Goal: Task Accomplishment & Management: Manage account settings

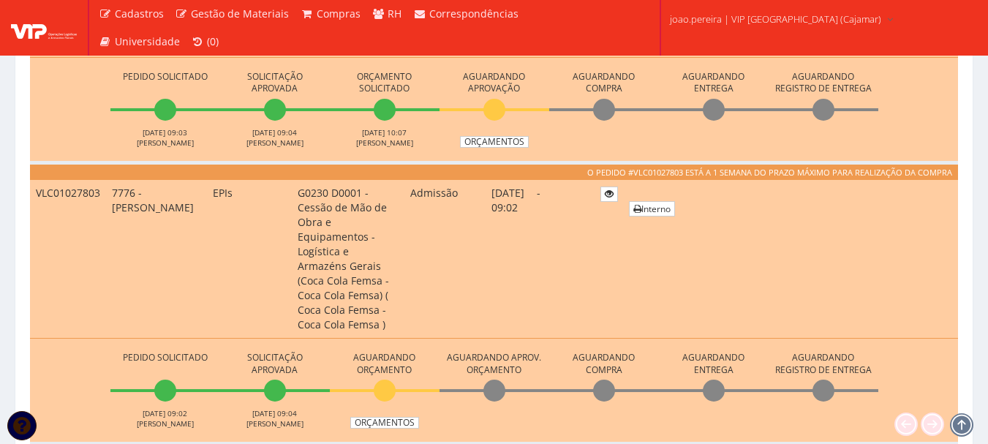
scroll to position [512, 0]
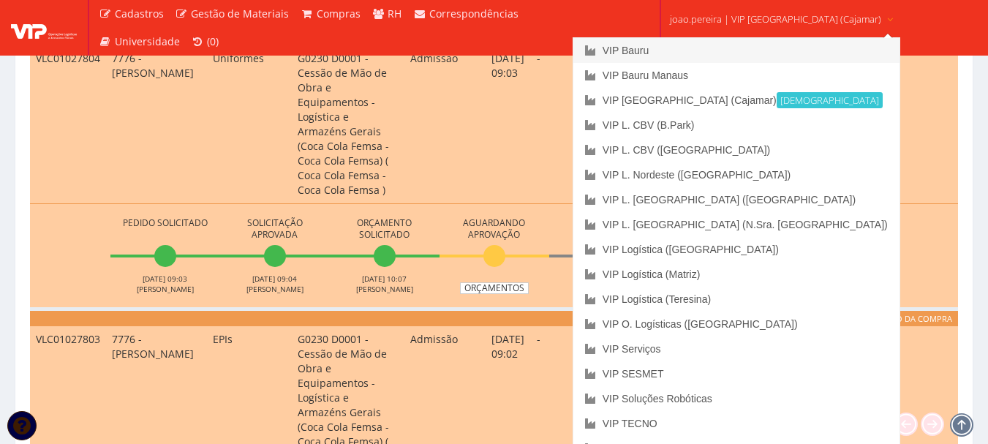
click at [699, 50] on link "VIP Bauru" at bounding box center [736, 50] width 326 height 25
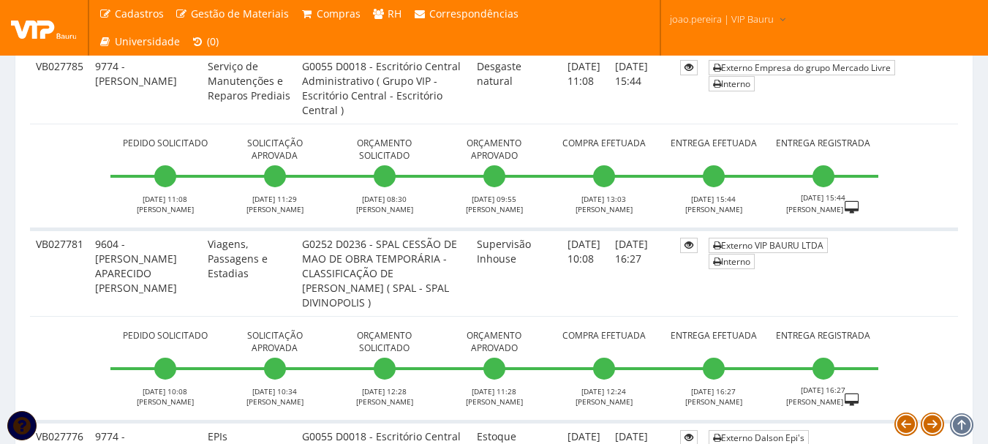
scroll to position [1755, 0]
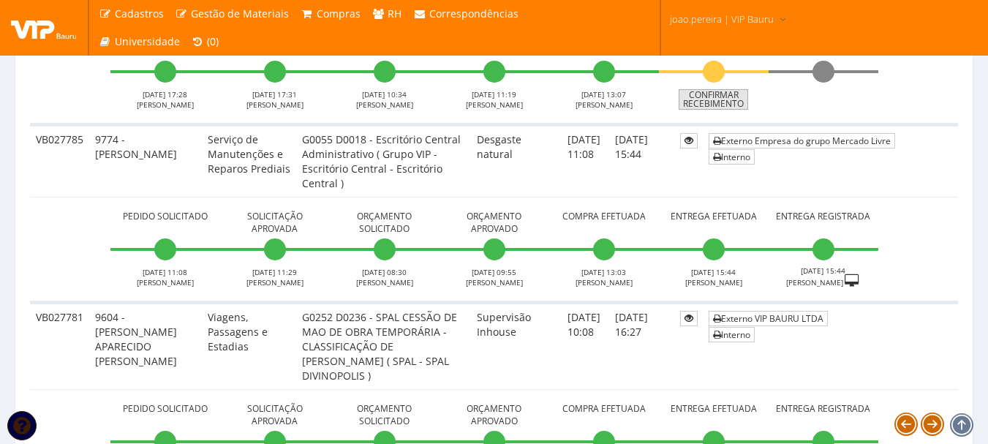
click at [714, 97] on link "Confirmar Recebimento" at bounding box center [713, 99] width 69 height 20
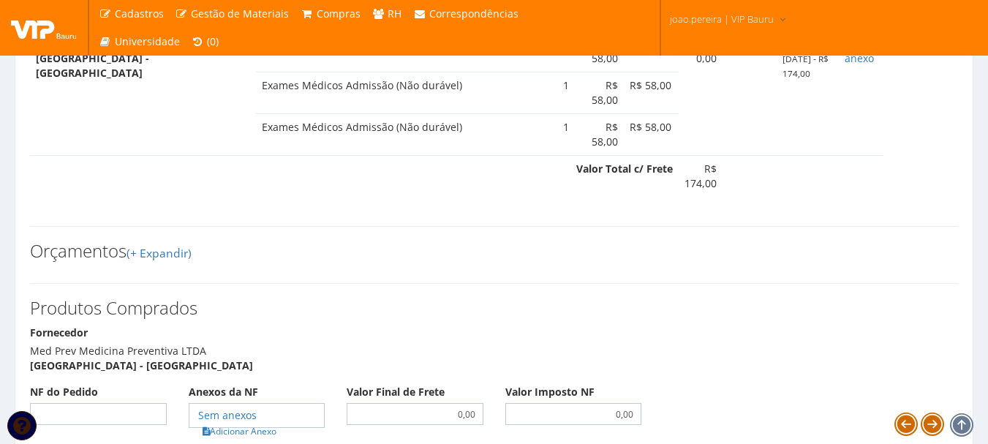
scroll to position [877, 0]
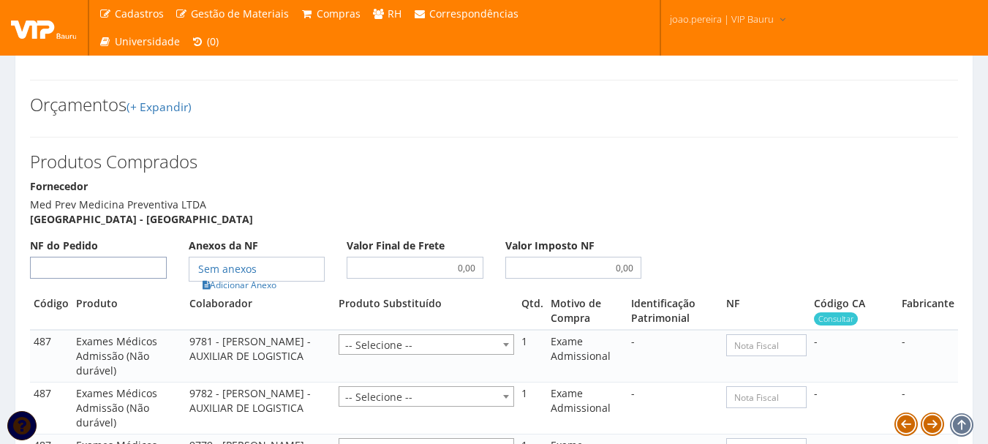
click at [113, 268] on input "NF do Pedido" at bounding box center [98, 268] width 137 height 22
click at [110, 263] on input "NF do Pedido" at bounding box center [98, 268] width 137 height 22
type input "49"
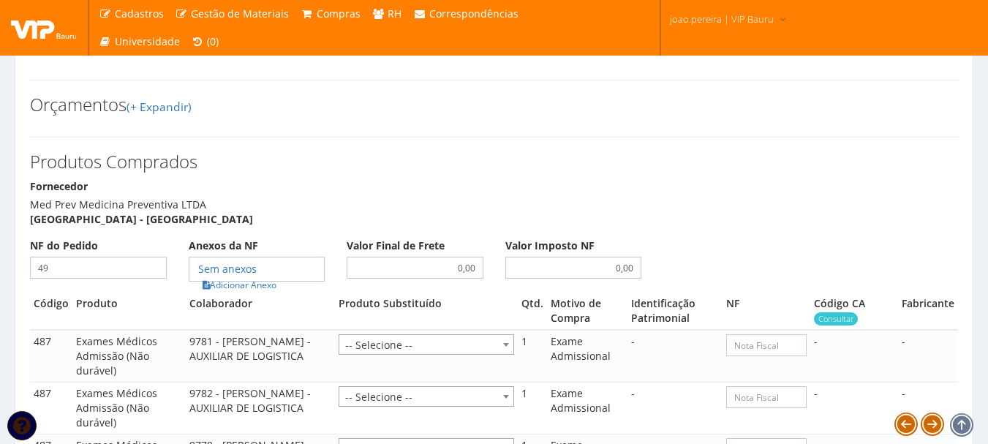
type input "49"
click at [249, 285] on link "Adicionar Anexo" at bounding box center [239, 284] width 83 height 15
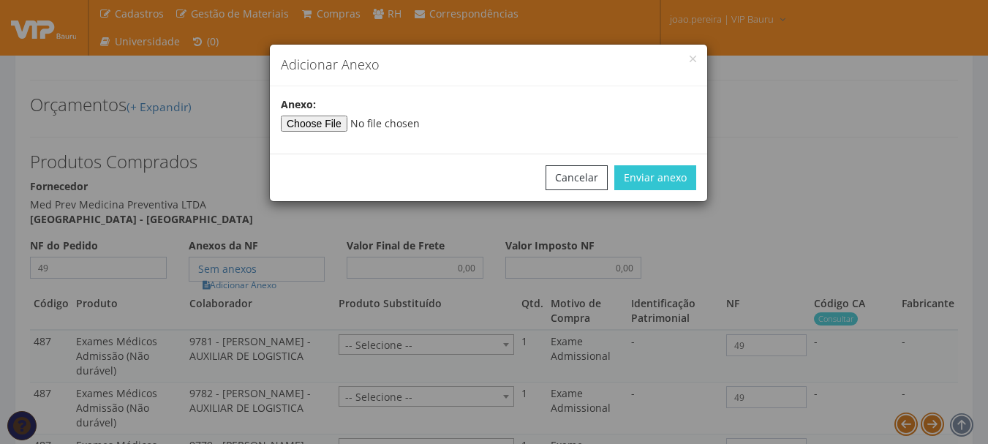
type input"] "C:\fakepath\NF BELO HORIZONTE.pdf"
click at [661, 184] on button "Enviar anexo" at bounding box center [655, 177] width 82 height 25
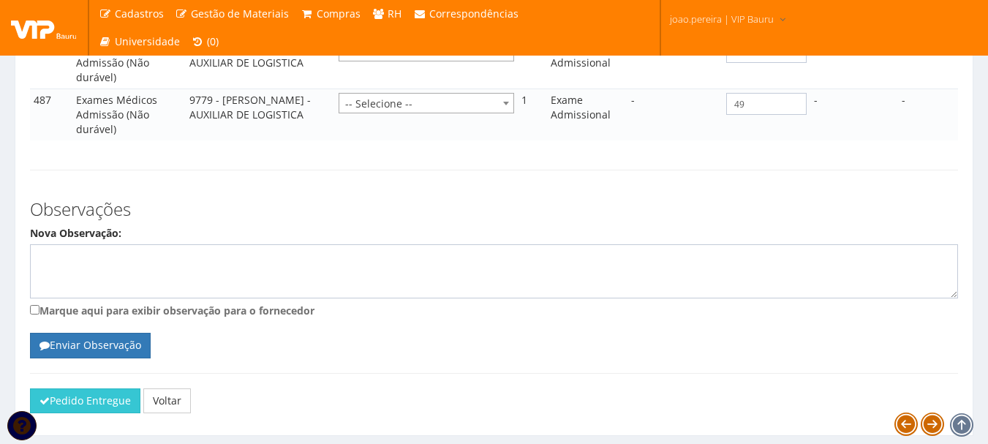
scroll to position [1264, 0]
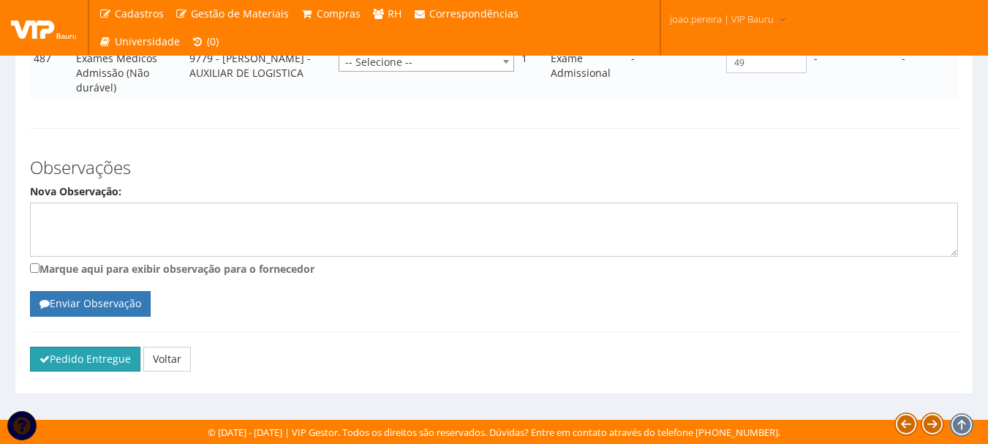
click at [88, 351] on button "Pedido Entregue" at bounding box center [85, 359] width 110 height 25
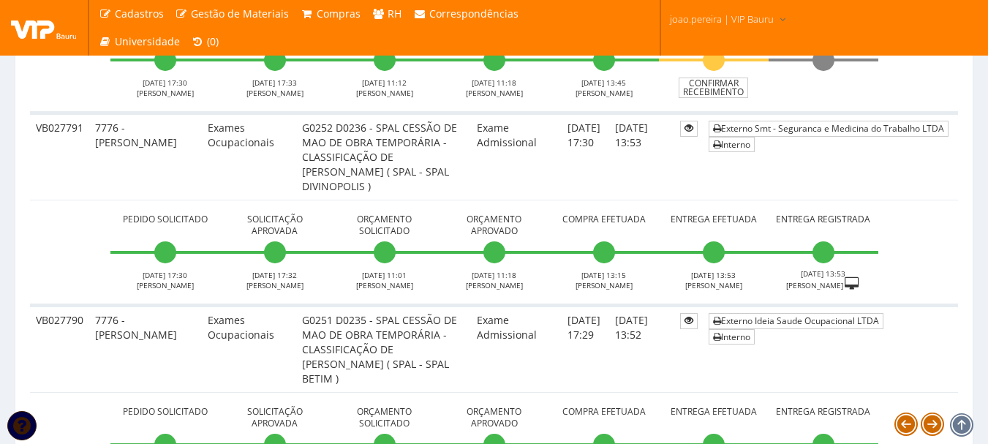
scroll to position [1097, 0]
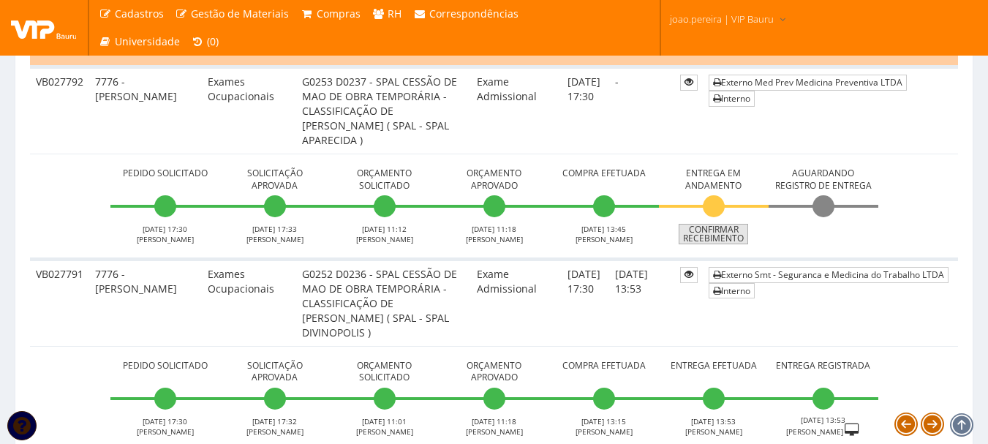
click at [722, 233] on link "Confirmar Recebimento" at bounding box center [713, 234] width 69 height 20
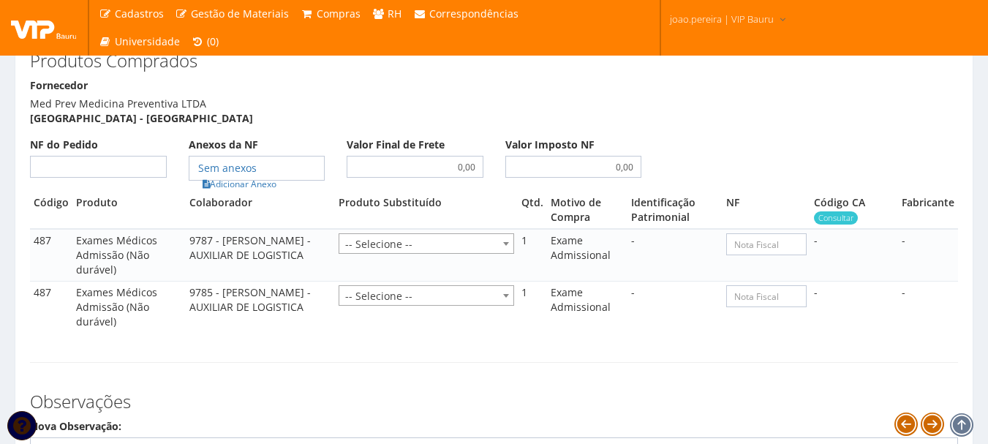
scroll to position [877, 0]
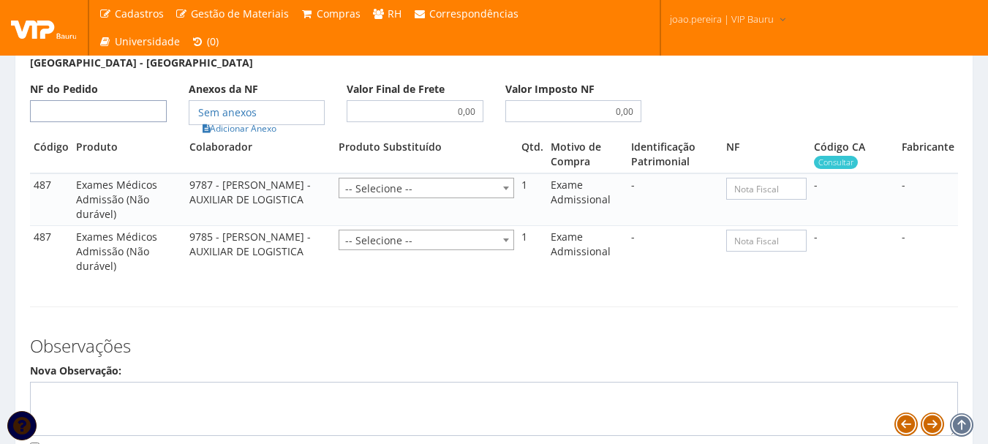
click at [117, 122] on input "NF do Pedido" at bounding box center [98, 111] width 137 height 22
type input "00"
click at [261, 136] on link "Adicionar Anexo" at bounding box center [239, 128] width 83 height 15
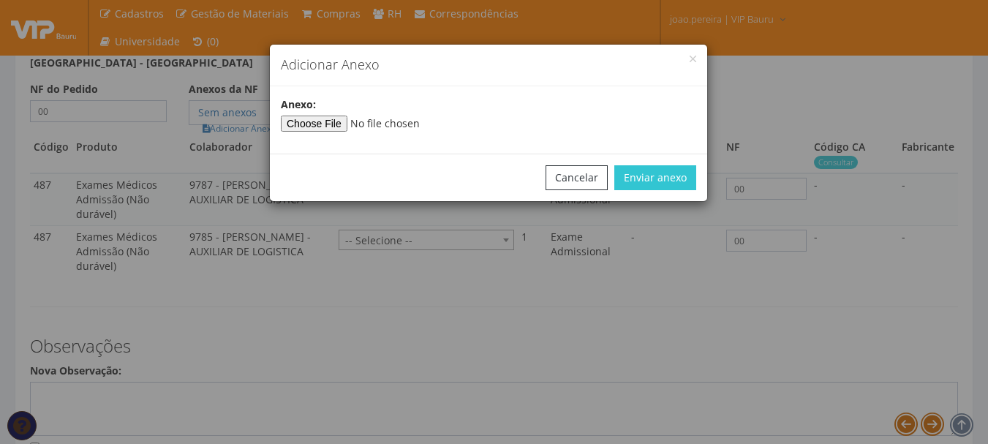
type input"] "C:\fakepath\NF BELO HORIZONTE.pdf"
click at [676, 174] on button "Enviar anexo" at bounding box center [655, 177] width 82 height 25
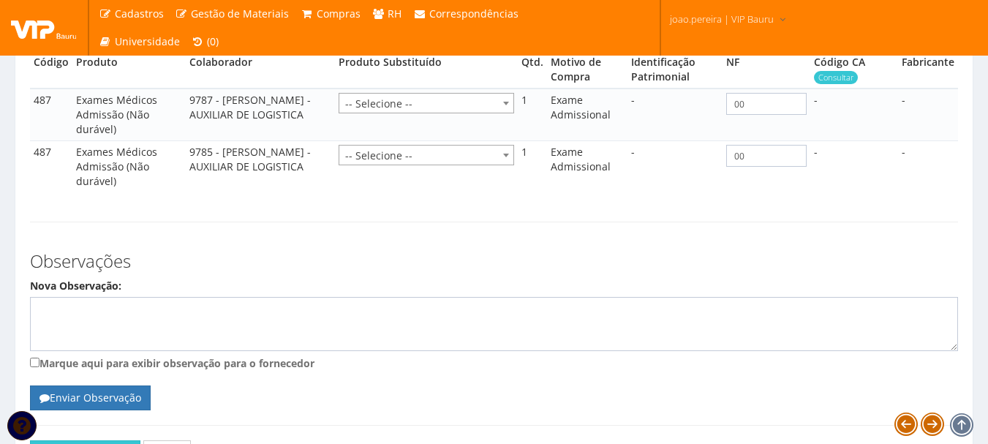
scroll to position [1100, 0]
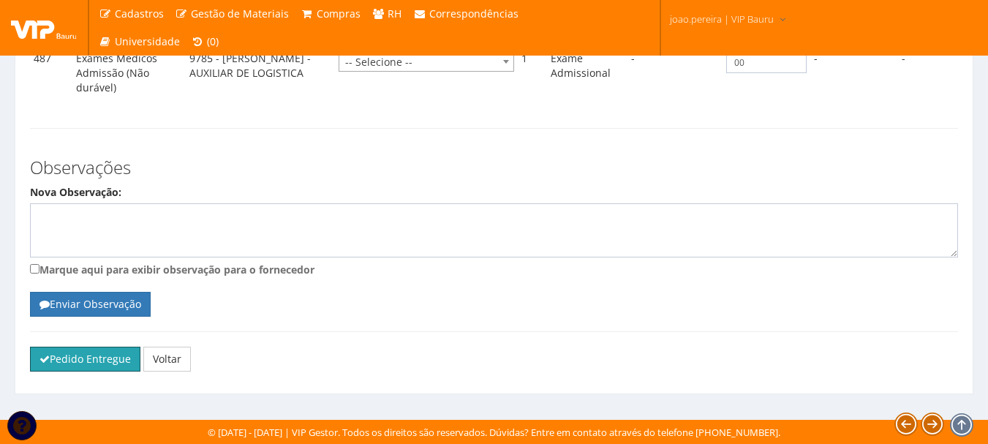
drag, startPoint x: 64, startPoint y: 363, endPoint x: 548, endPoint y: 49, distance: 576.8
click at [61, 365] on button "Pedido Entregue" at bounding box center [85, 359] width 110 height 25
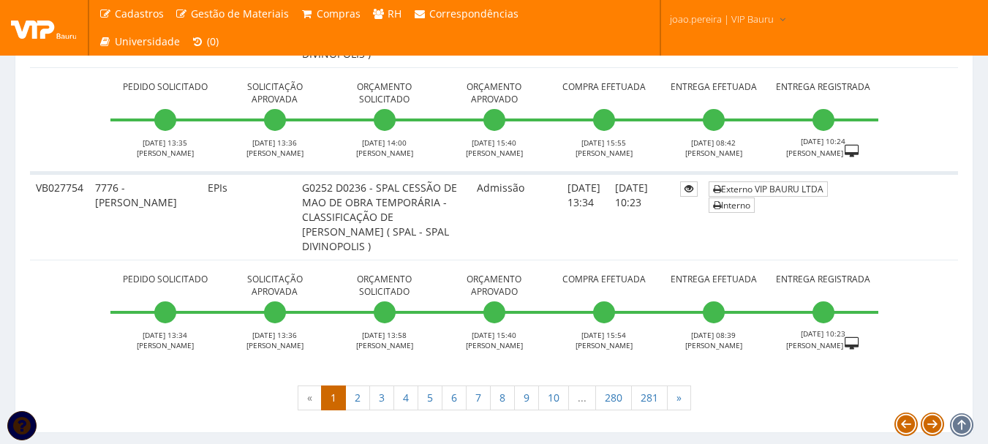
scroll to position [5998, 0]
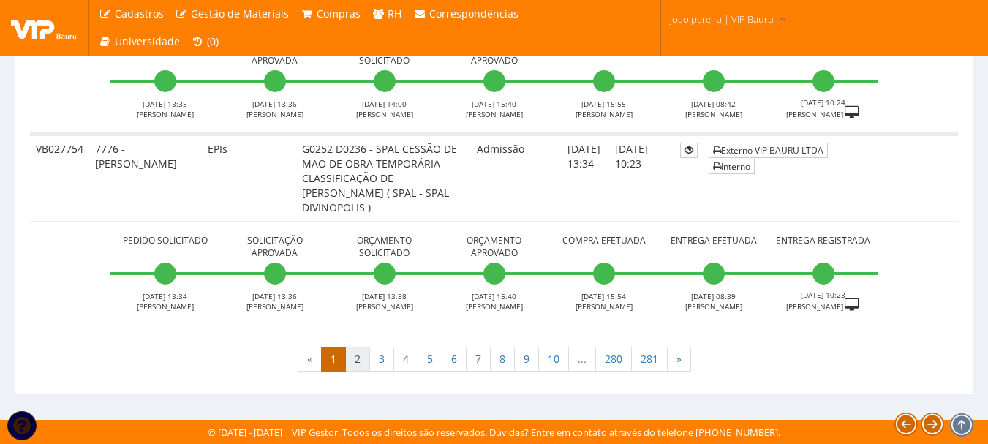
click at [358, 363] on link "2" at bounding box center [357, 359] width 25 height 25
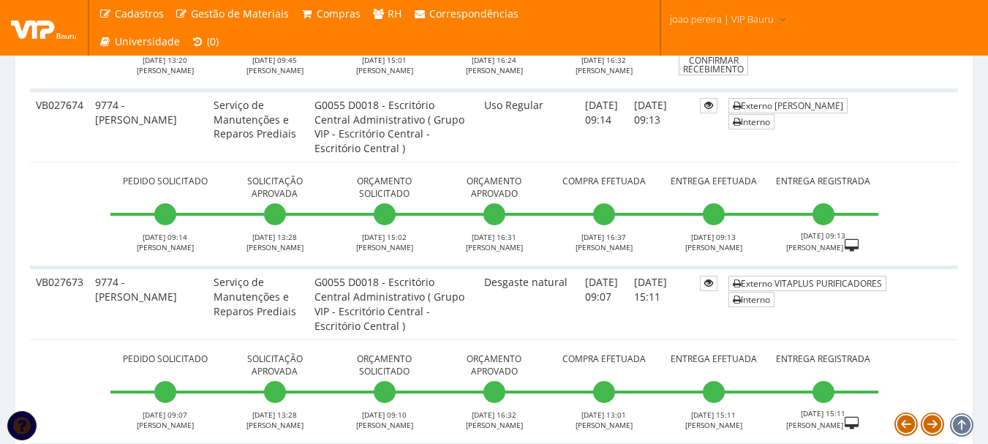
scroll to position [4461, 0]
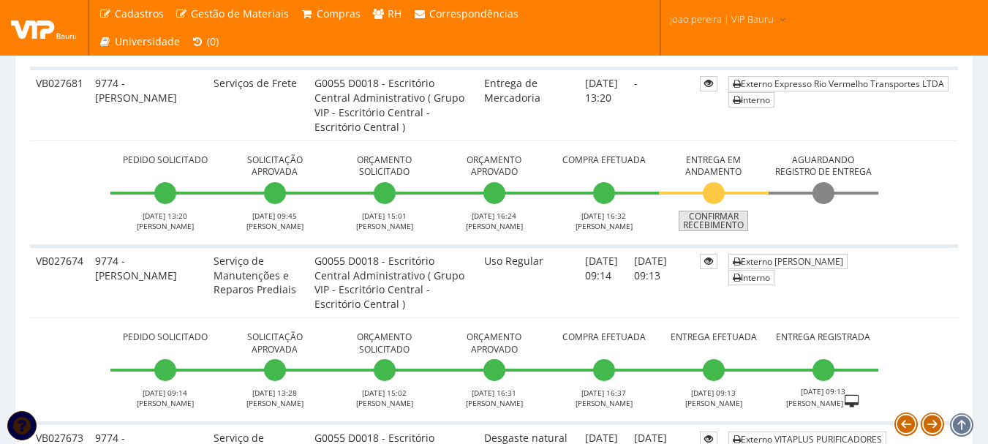
click at [715, 216] on link "Confirmar Recebimento" at bounding box center [713, 221] width 69 height 20
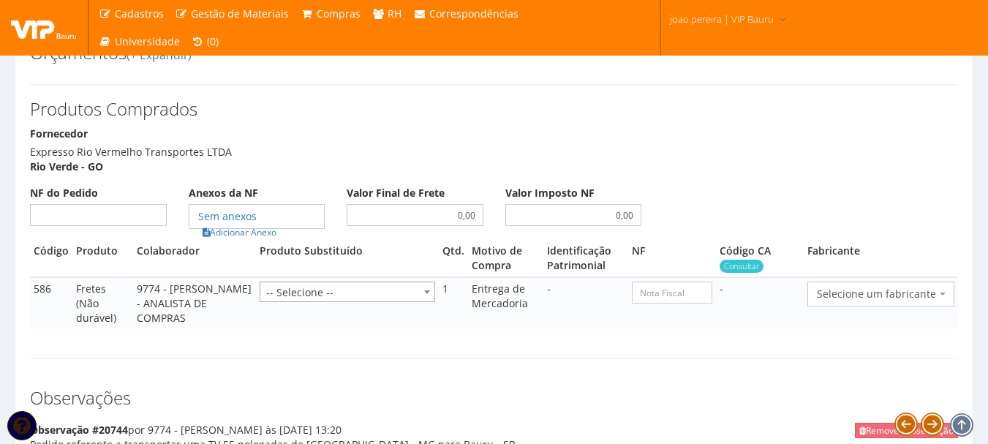
scroll to position [658, 0]
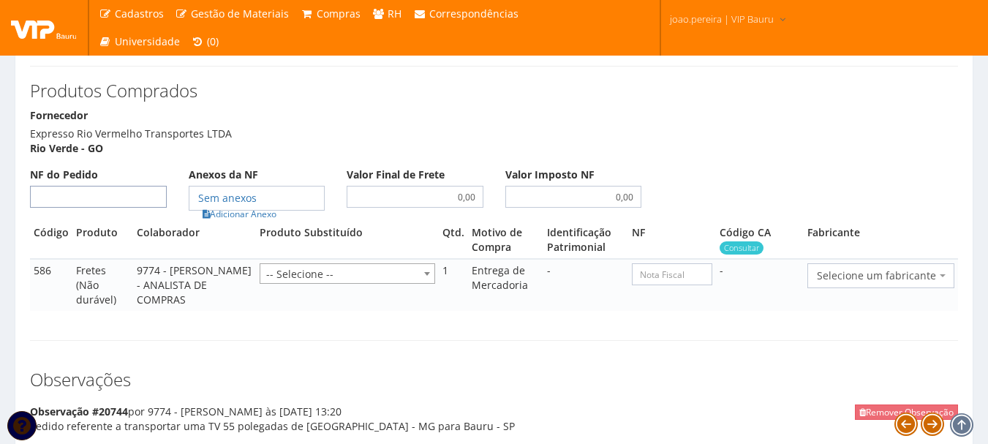
click at [119, 202] on input "NF do Pedido" at bounding box center [98, 197] width 137 height 22
type input "00"
click at [271, 214] on link "Adicionar Anexo" at bounding box center [239, 213] width 83 height 15
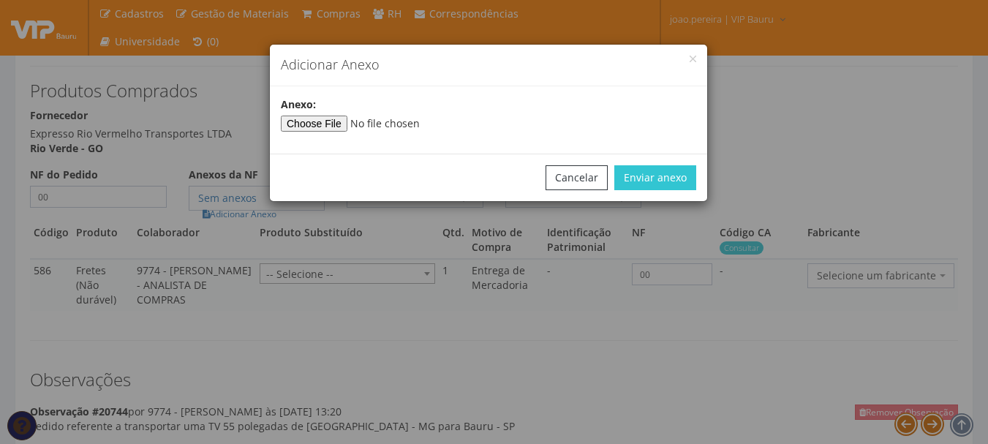
type input"] "C:\fakepath\ctrc164522RVE[1]164522.pdf"
click at [665, 179] on button "Enviar anexo" at bounding box center [655, 177] width 82 height 25
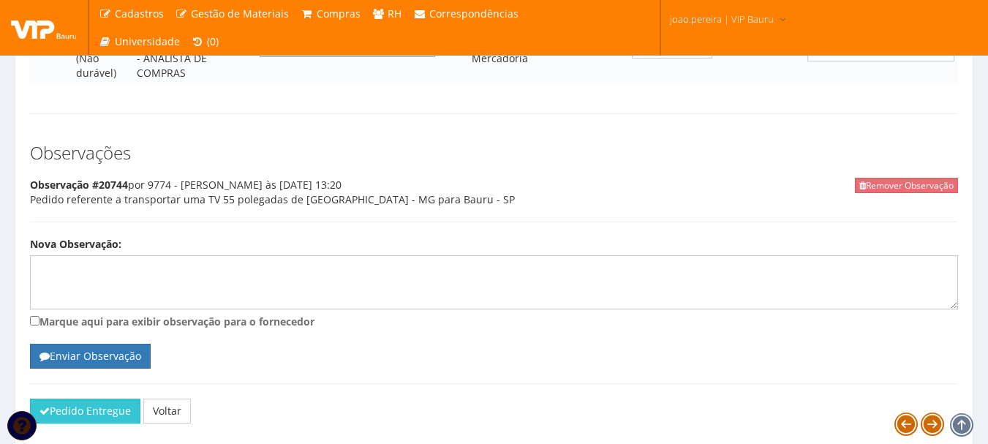
scroll to position [937, 0]
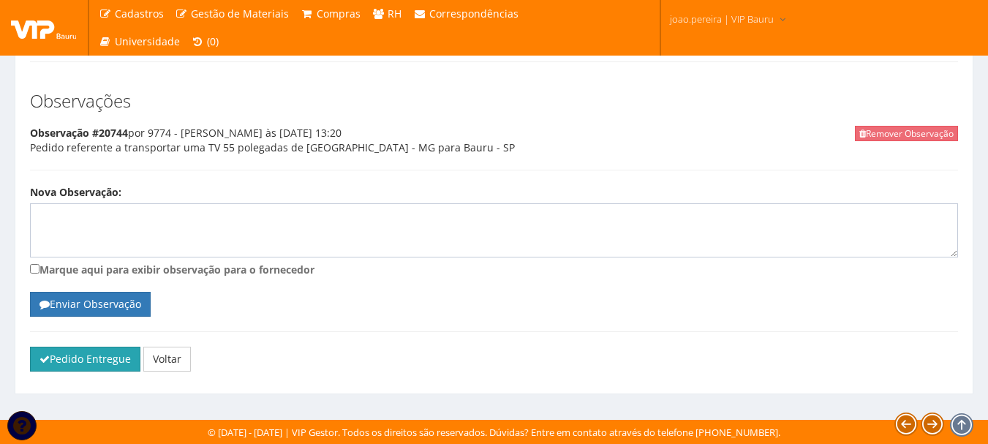
click at [66, 352] on button "Pedido Entregue" at bounding box center [85, 359] width 110 height 25
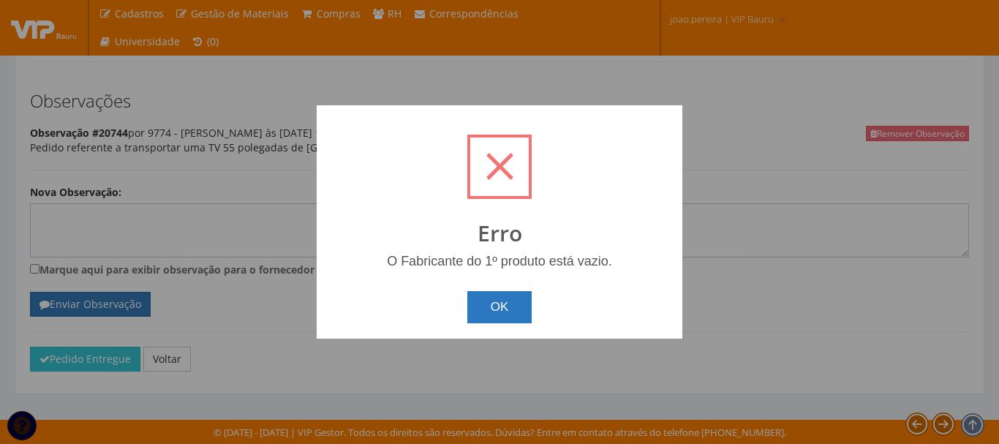
click at [512, 296] on button "OK" at bounding box center [499, 307] width 65 height 32
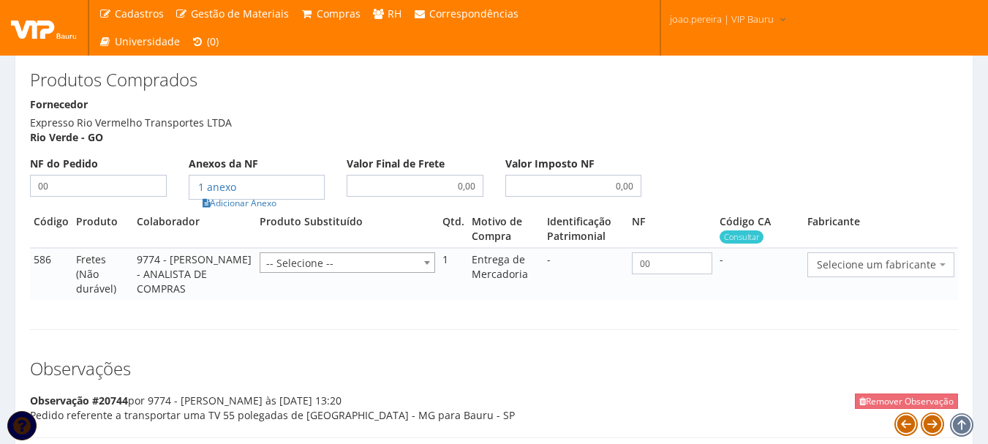
scroll to position [644, 0]
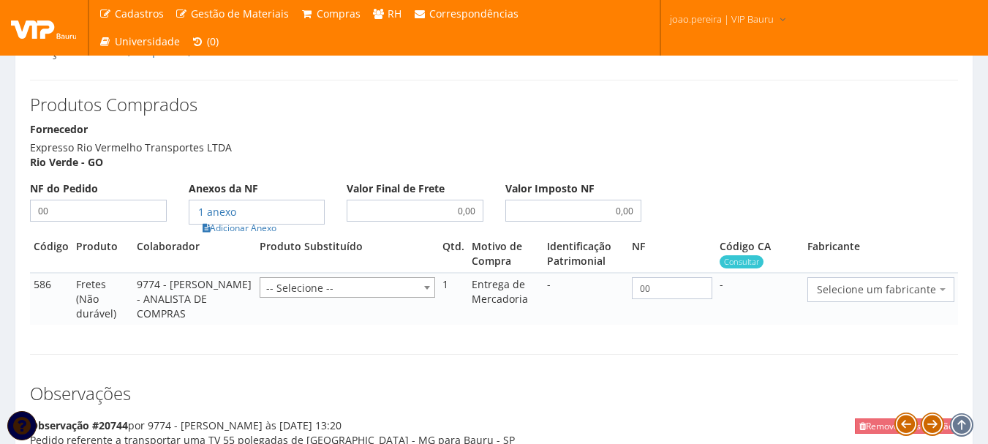
click at [897, 291] on span "Selecione um fabricante" at bounding box center [876, 289] width 119 height 15
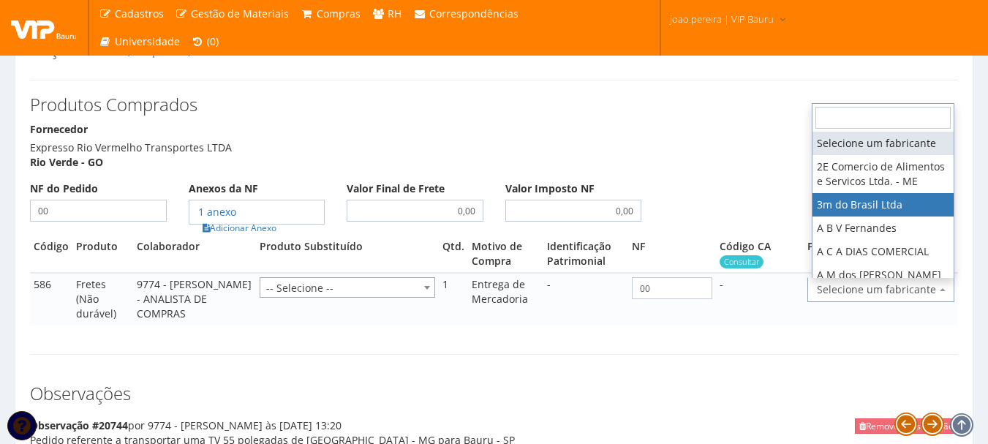
select select "19"
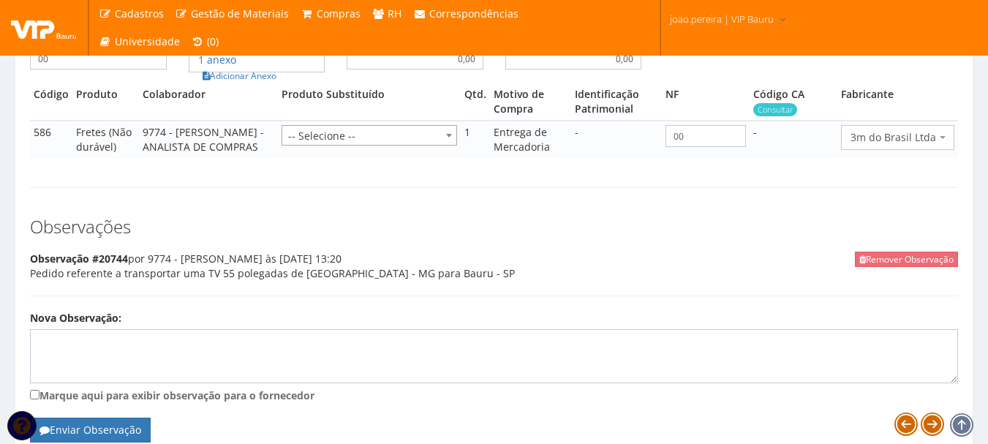
scroll to position [937, 0]
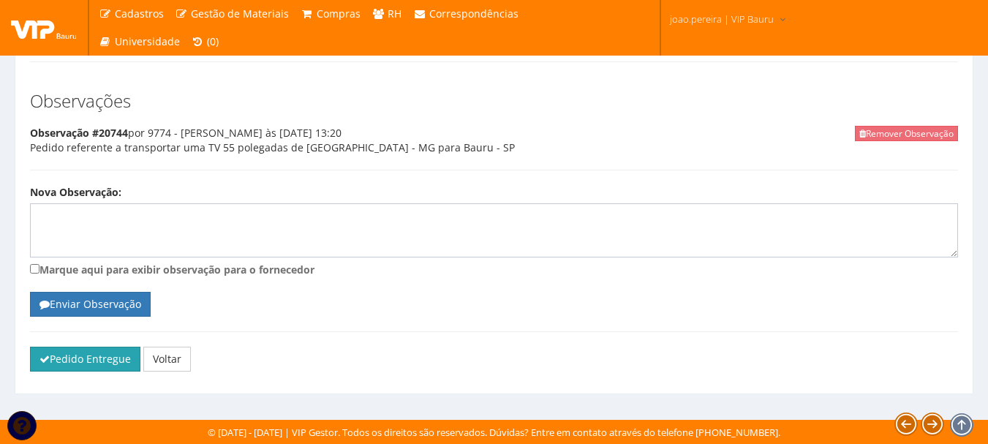
click at [108, 361] on button "Pedido Entregue" at bounding box center [85, 359] width 110 height 25
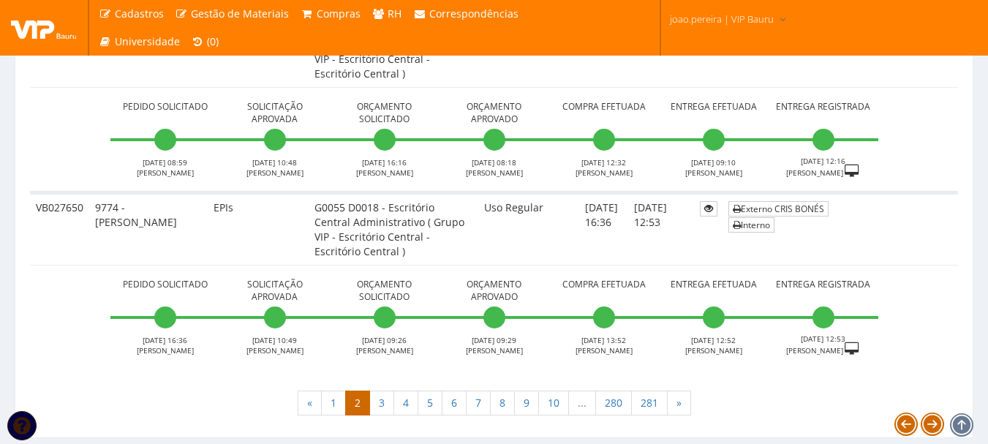
scroll to position [5691, 0]
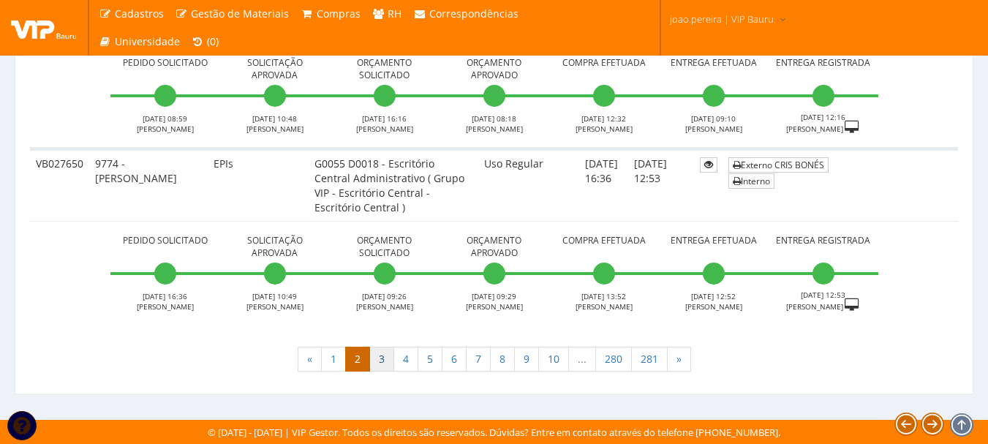
click at [388, 363] on link "3" at bounding box center [381, 359] width 25 height 25
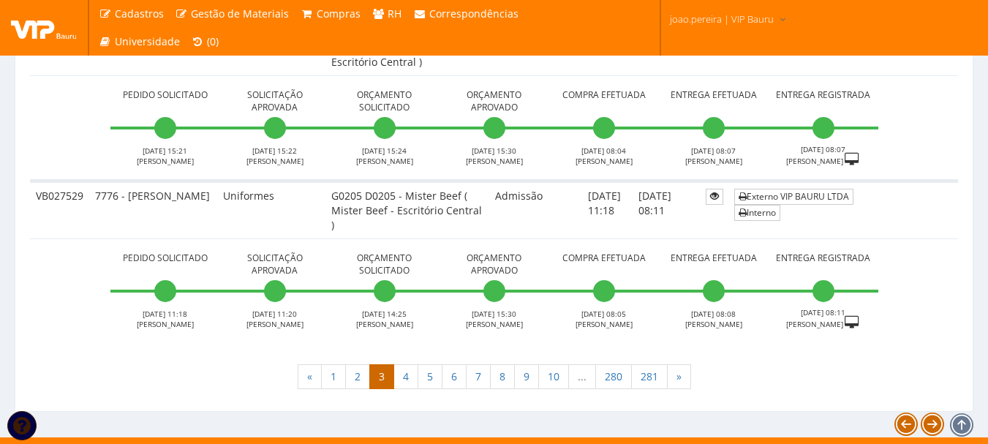
scroll to position [5387, 0]
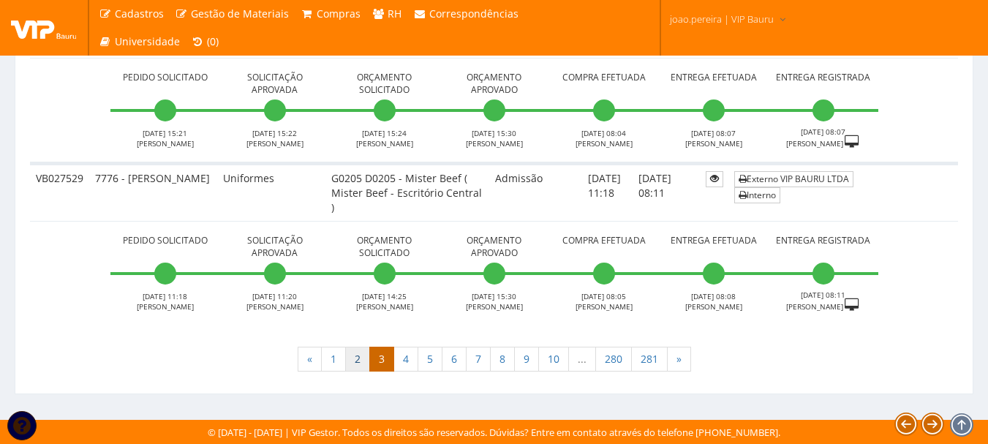
click at [354, 361] on link "2" at bounding box center [357, 359] width 25 height 25
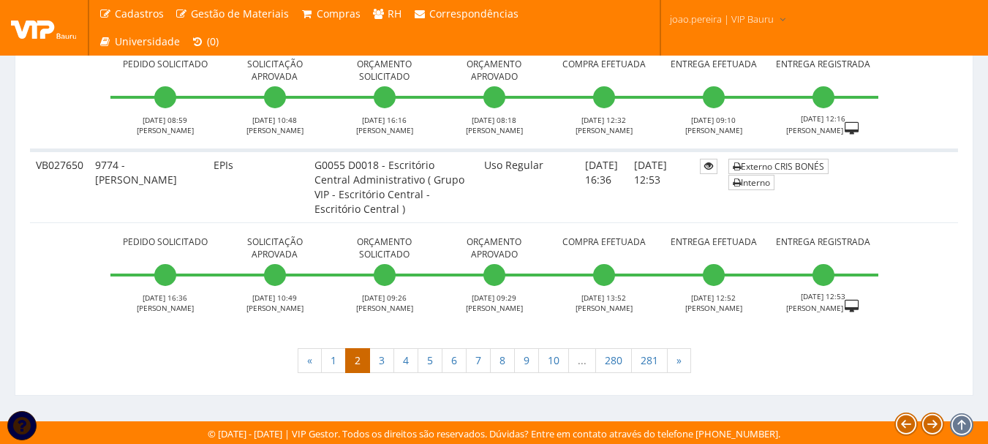
scroll to position [5638, 0]
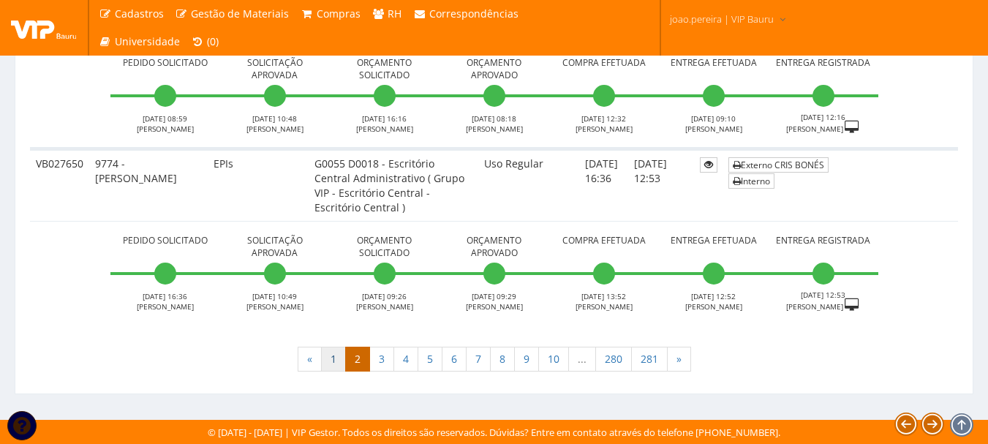
click at [339, 370] on link "1" at bounding box center [333, 359] width 25 height 25
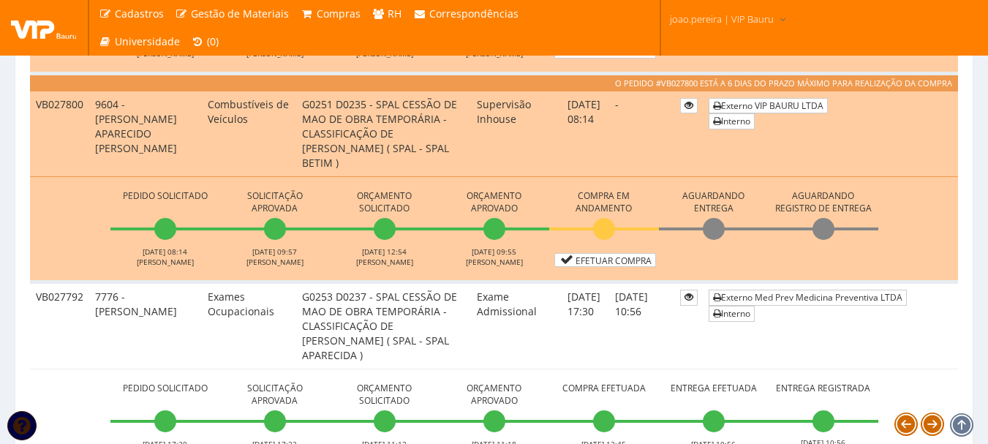
scroll to position [804, 0]
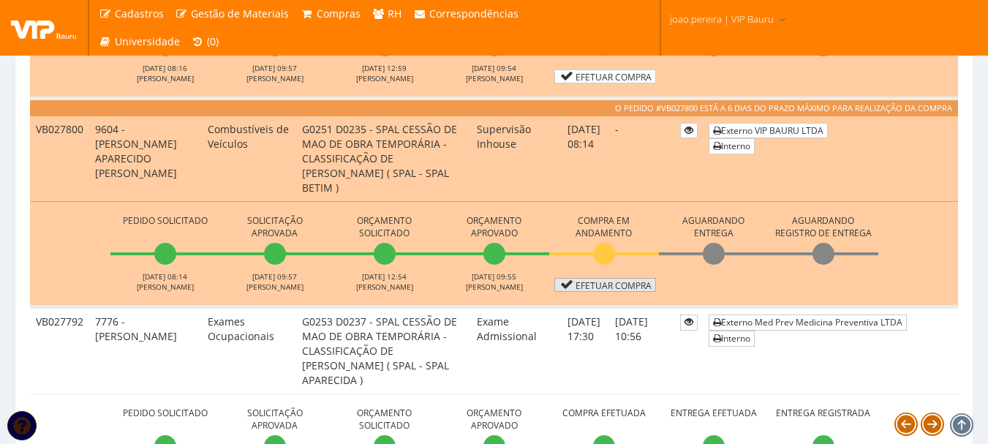
click at [639, 286] on link "Efetuar Compra" at bounding box center [605, 285] width 102 height 14
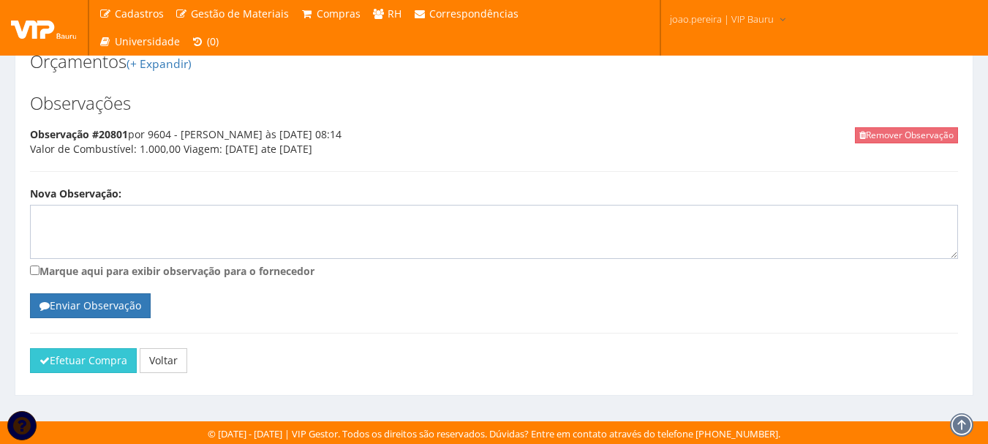
scroll to position [720, 0]
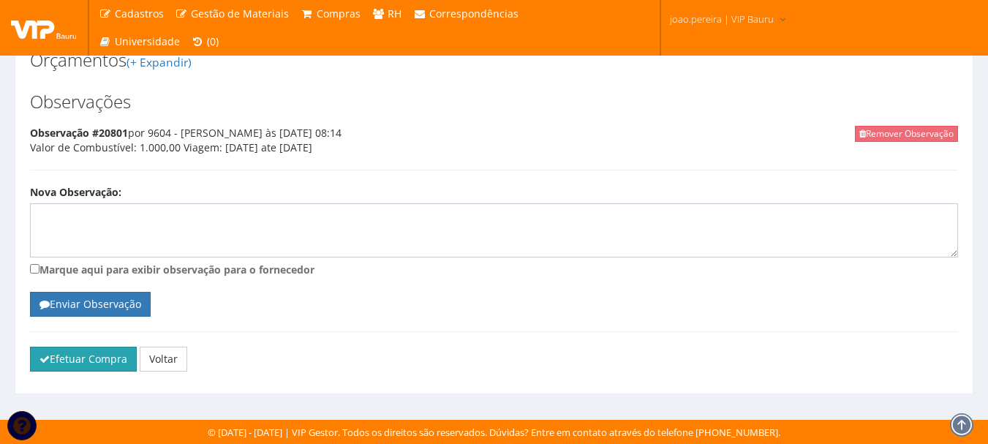
click at [91, 363] on button "Efetuar Compra" at bounding box center [83, 359] width 107 height 25
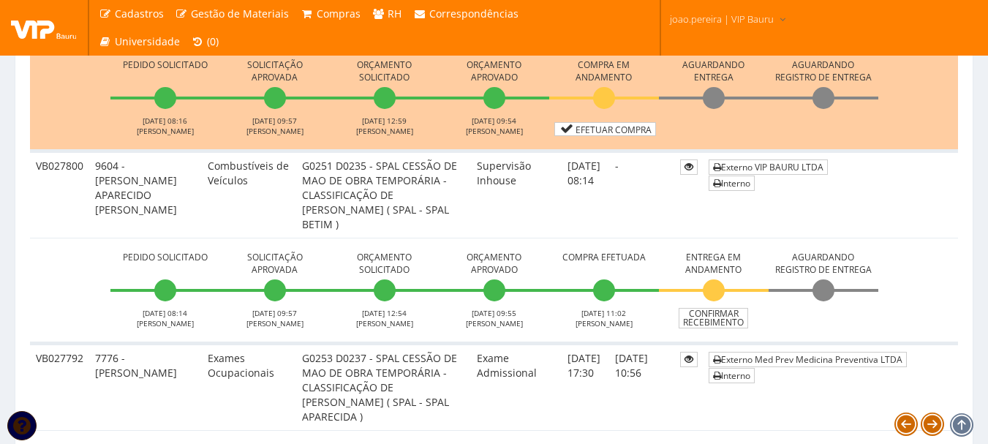
scroll to position [731, 0]
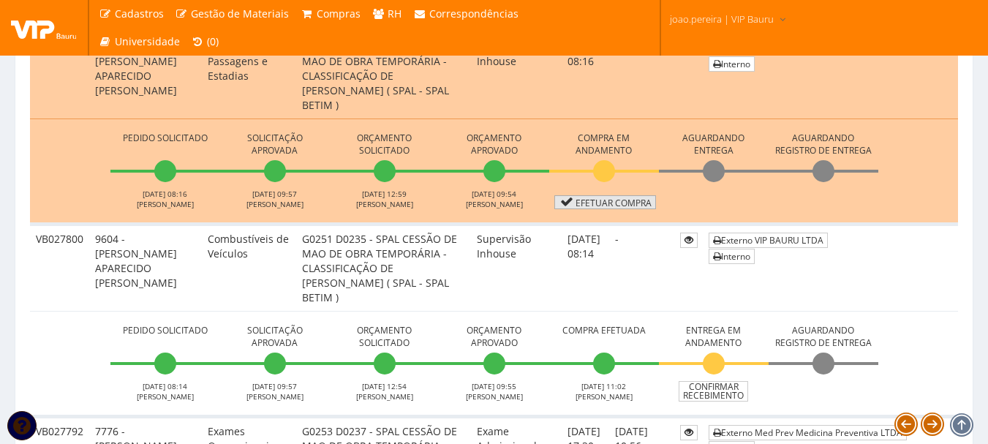
click at [609, 204] on link "Efetuar Compra" at bounding box center [605, 202] width 102 height 14
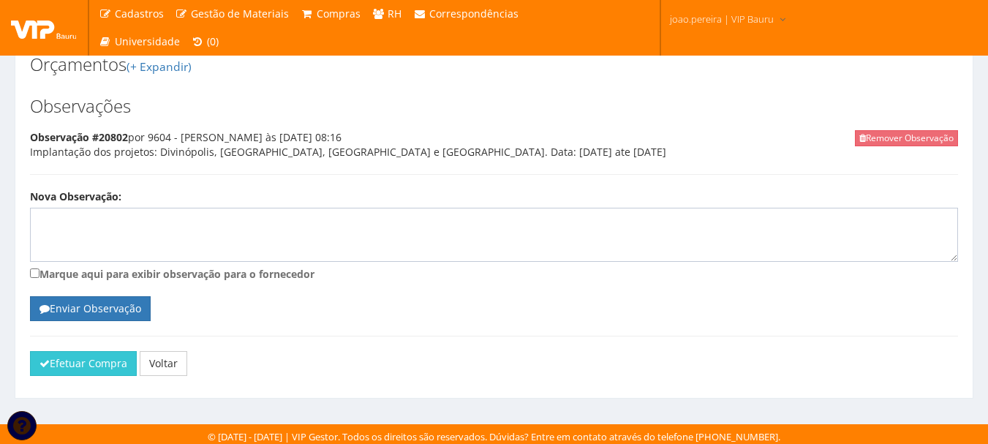
scroll to position [709, 0]
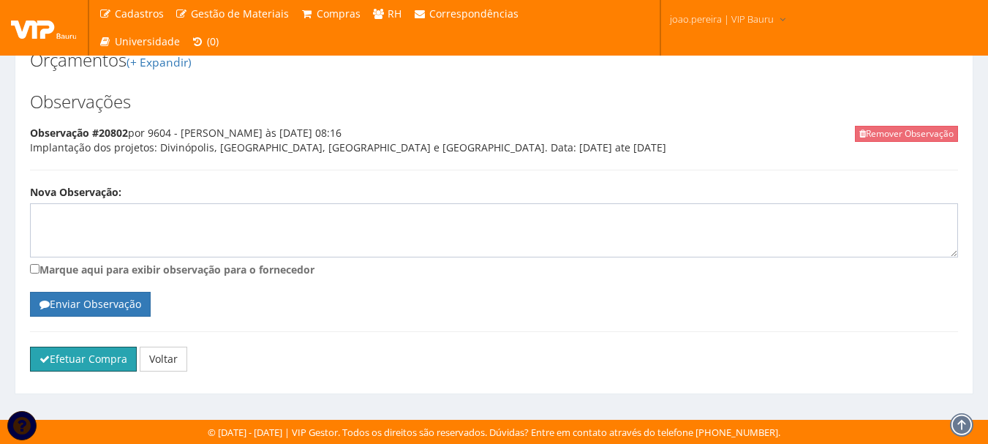
click at [92, 354] on button "Efetuar Compra" at bounding box center [83, 359] width 107 height 25
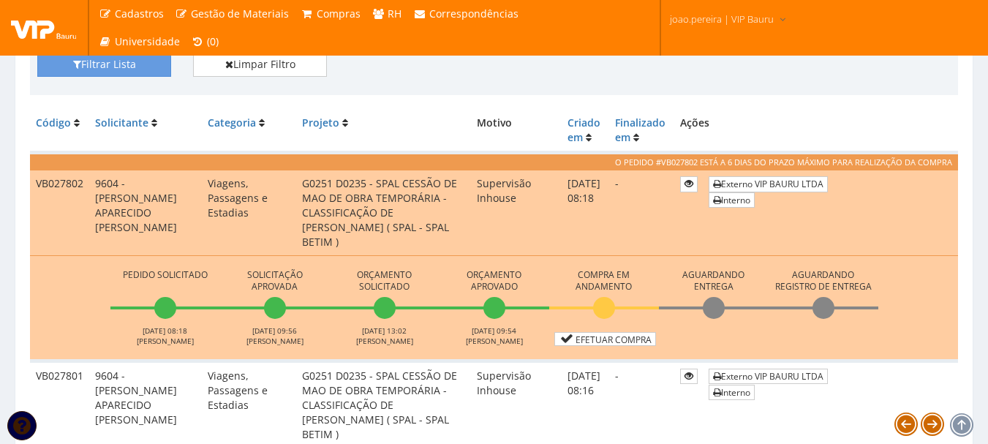
scroll to position [585, 0]
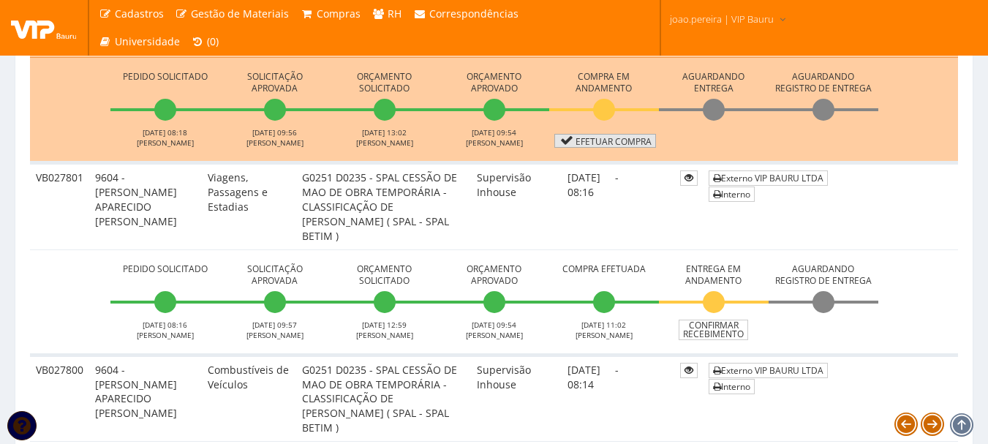
click at [606, 141] on link "Efetuar Compra" at bounding box center [605, 141] width 102 height 14
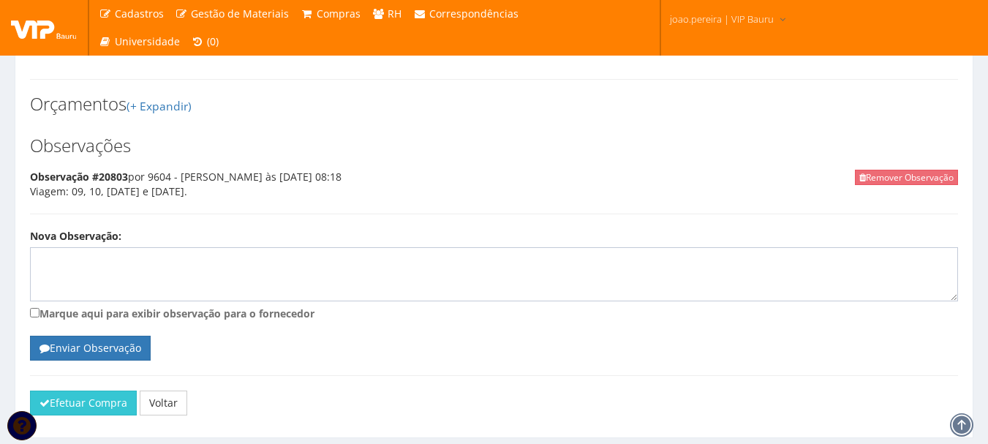
scroll to position [792, 0]
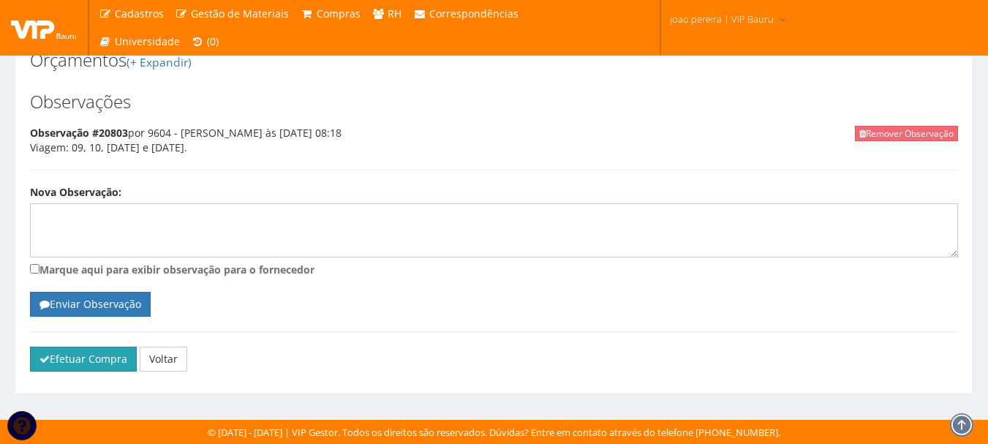
click at [102, 363] on button "Efetuar Compra" at bounding box center [83, 359] width 107 height 25
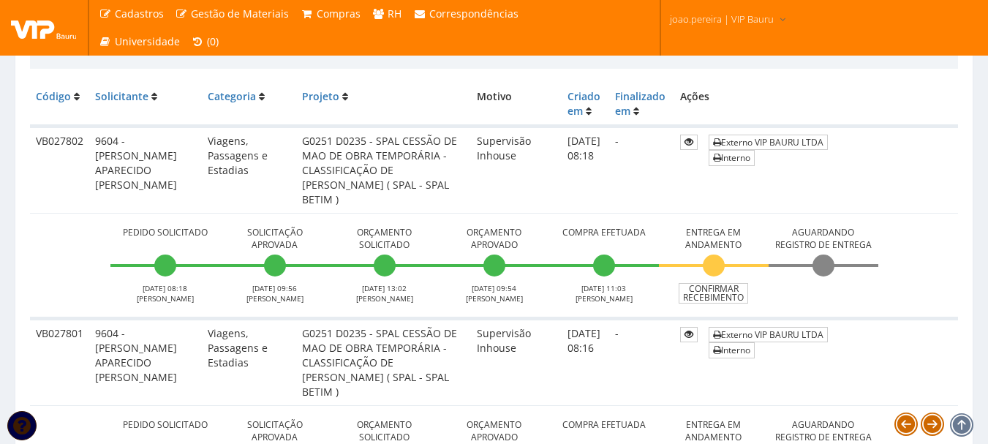
scroll to position [439, 0]
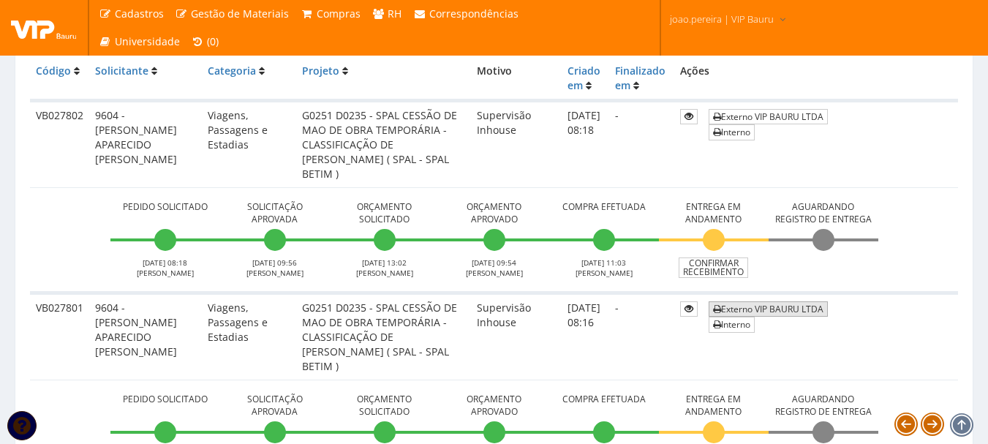
click at [778, 311] on link "Externo VIP BAURU LTDA" at bounding box center [768, 308] width 119 height 15
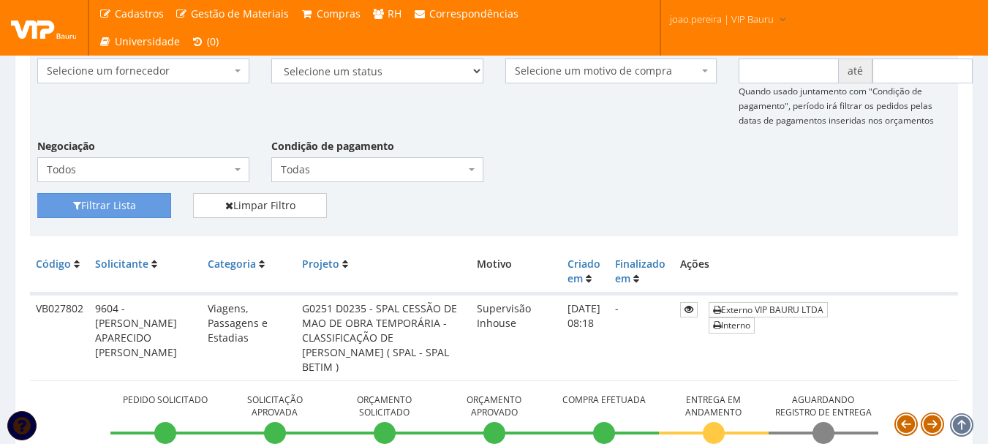
scroll to position [219, 0]
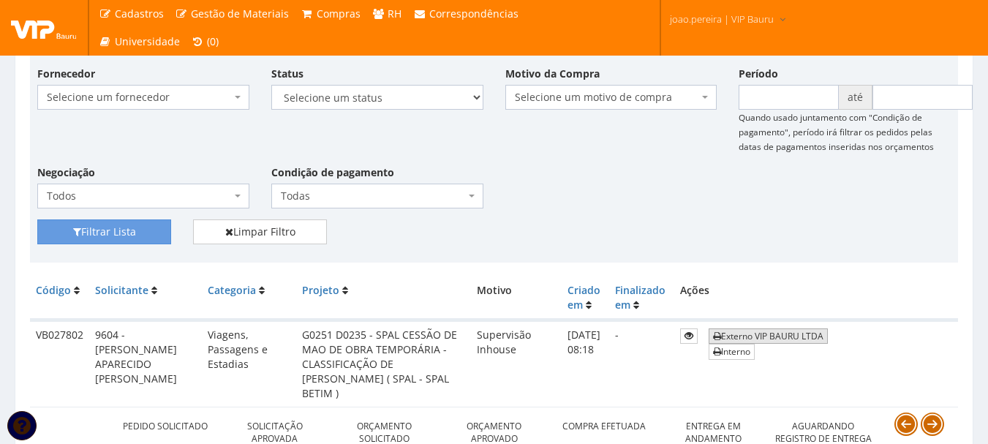
click at [769, 333] on link "Externo VIP BAURU LTDA" at bounding box center [768, 335] width 119 height 15
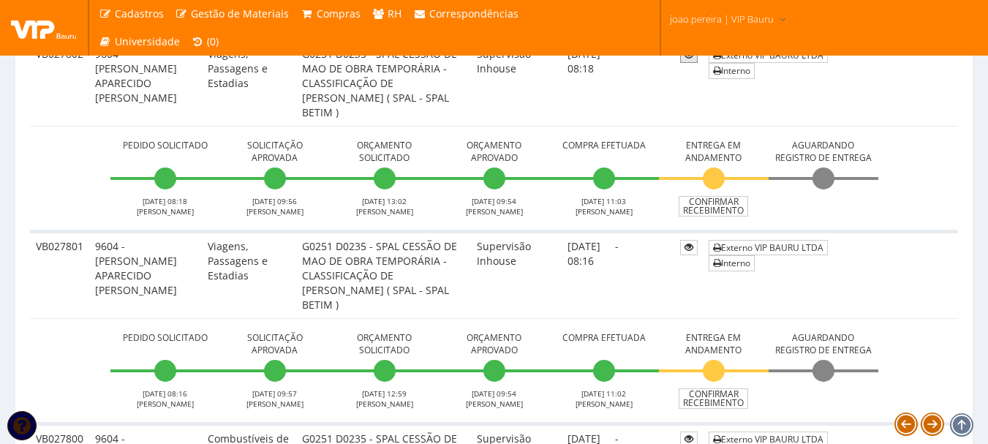
scroll to position [658, 0]
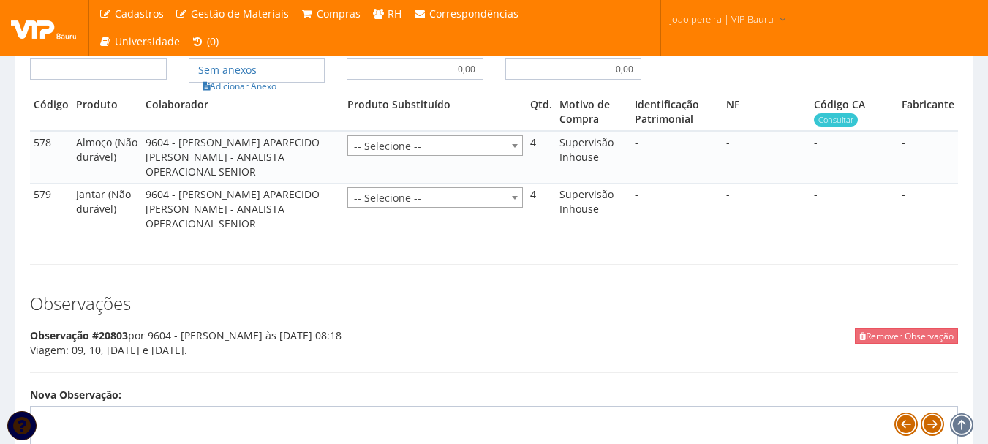
scroll to position [1024, 0]
